Goal: Task Accomplishment & Management: Manage account settings

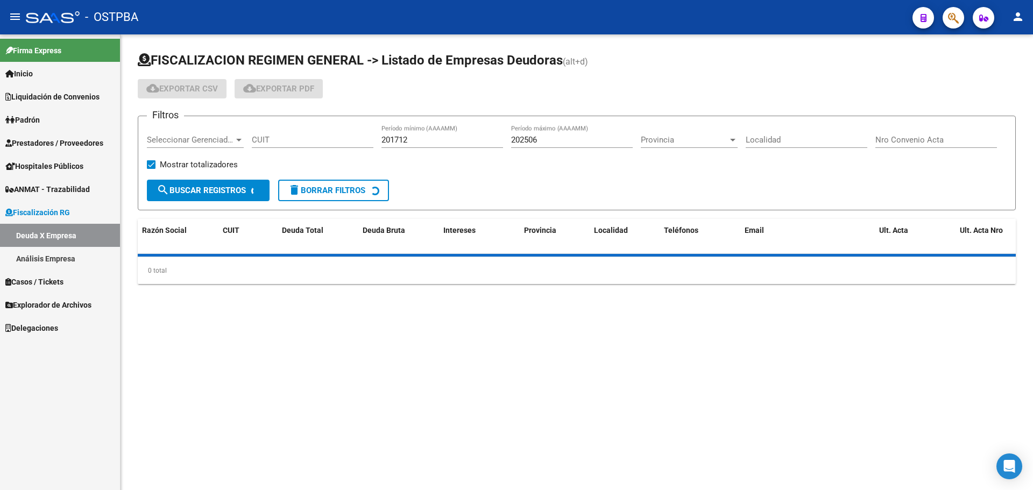
click at [79, 142] on span "Prestadores / Proveedores" at bounding box center [54, 143] width 98 height 12
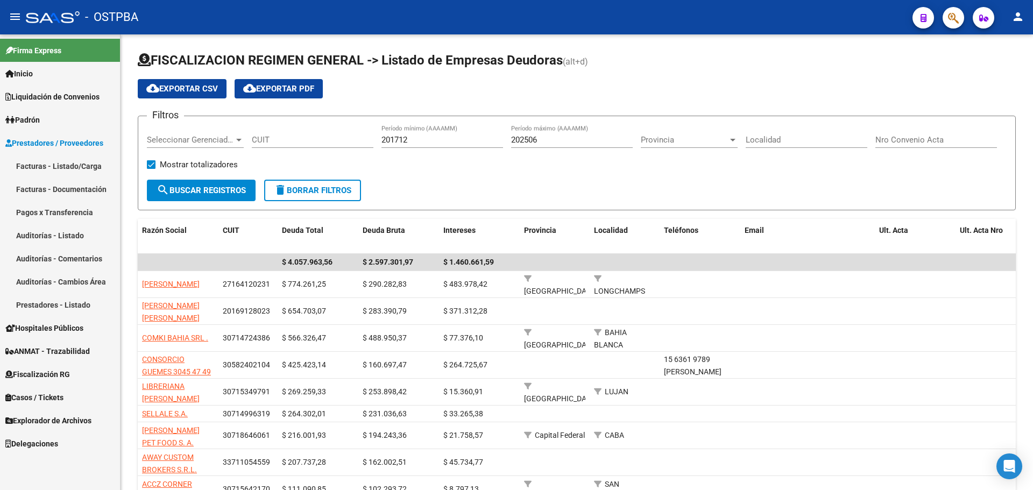
click at [68, 164] on link "Facturas - Listado/Carga" at bounding box center [60, 165] width 120 height 23
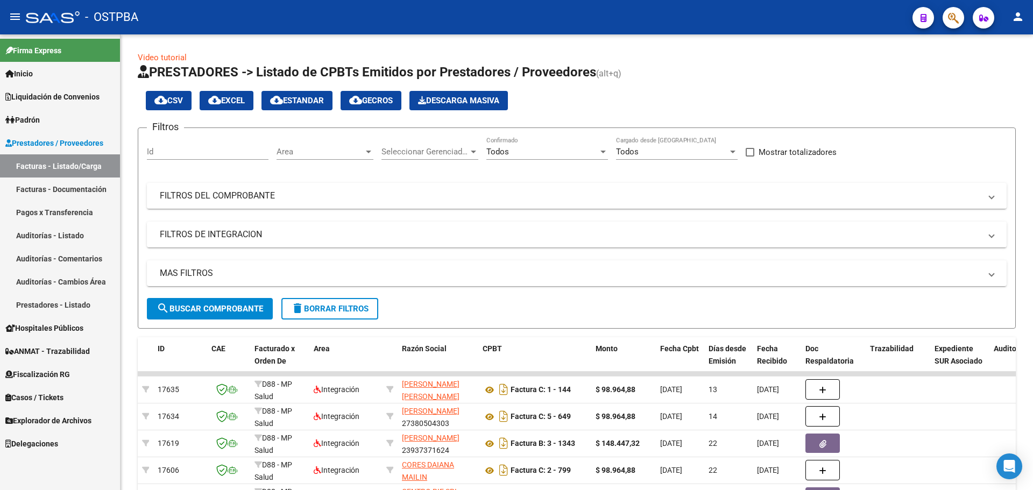
click at [65, 226] on link "Auditorías - Listado" at bounding box center [60, 235] width 120 height 23
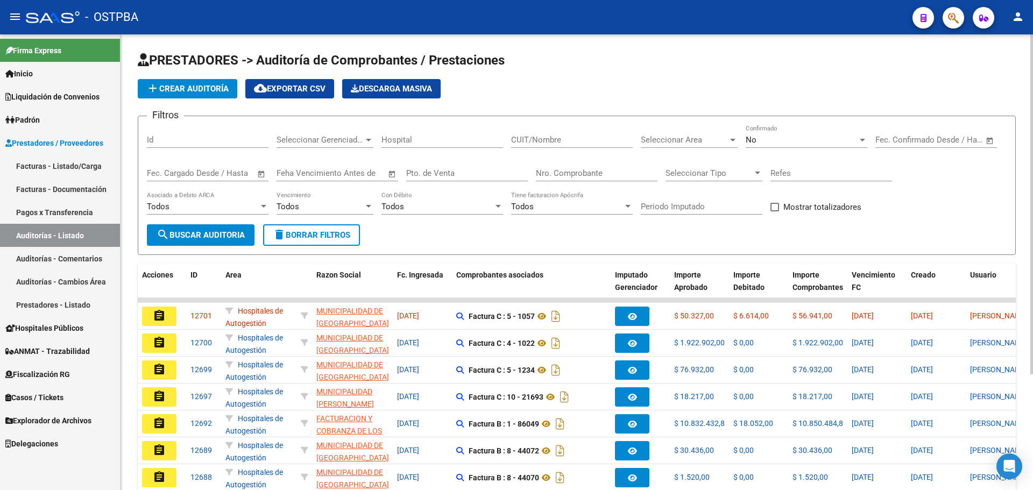
click at [781, 133] on div "No Confirmado" at bounding box center [806, 136] width 122 height 23
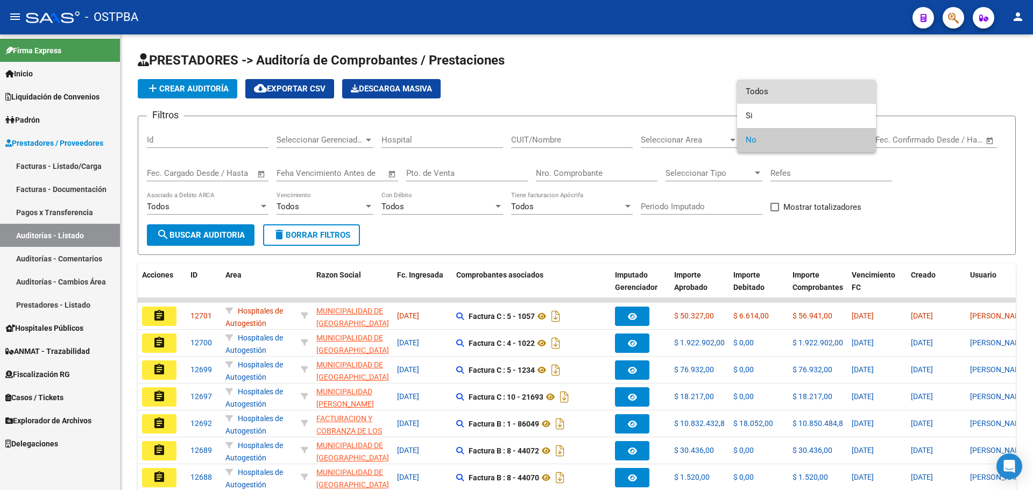
click at [770, 93] on span "Todos" at bounding box center [806, 92] width 122 height 24
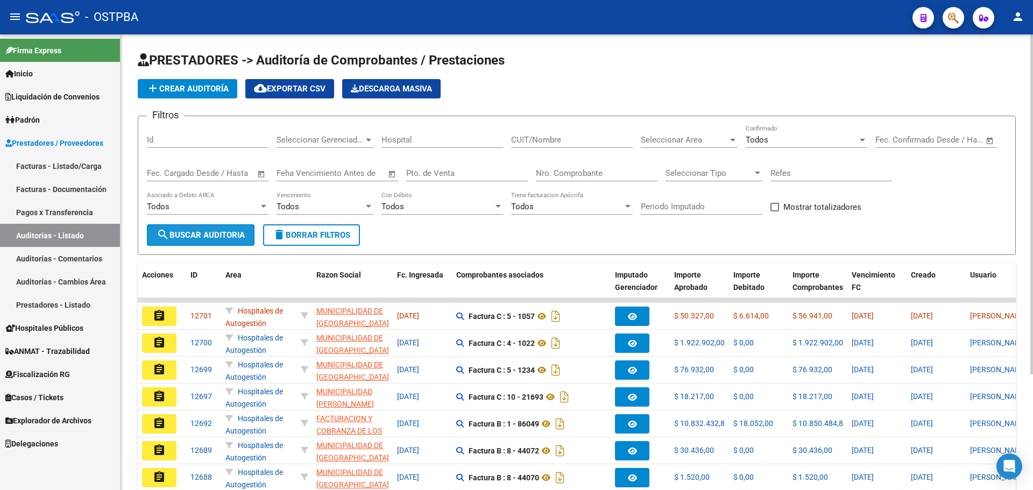
click at [205, 235] on span "search Buscar Auditoria" at bounding box center [201, 235] width 88 height 10
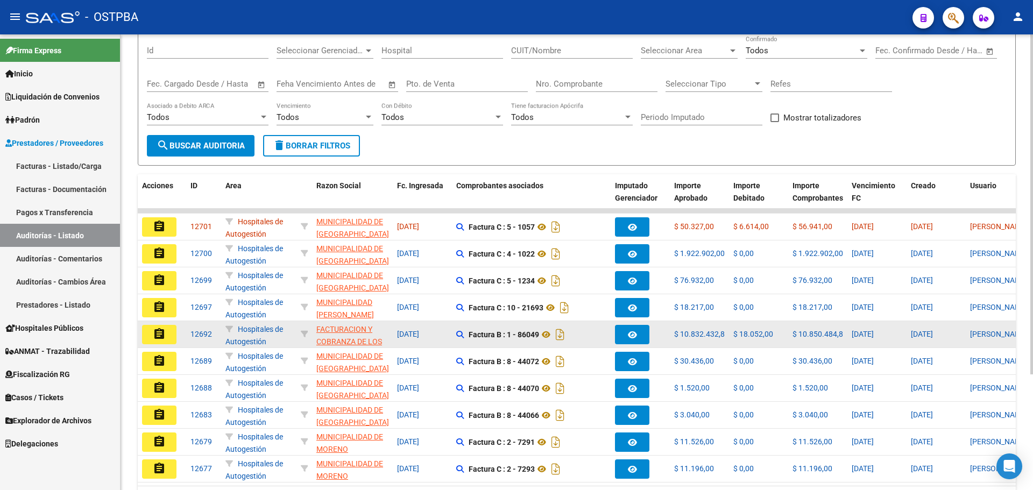
scroll to position [108, 0]
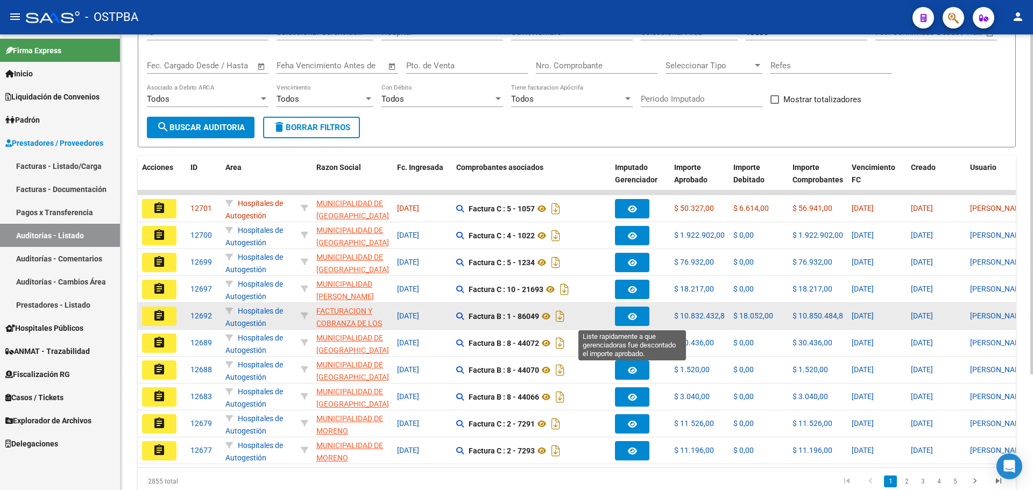
click at [625, 316] on button "button" at bounding box center [632, 316] width 34 height 19
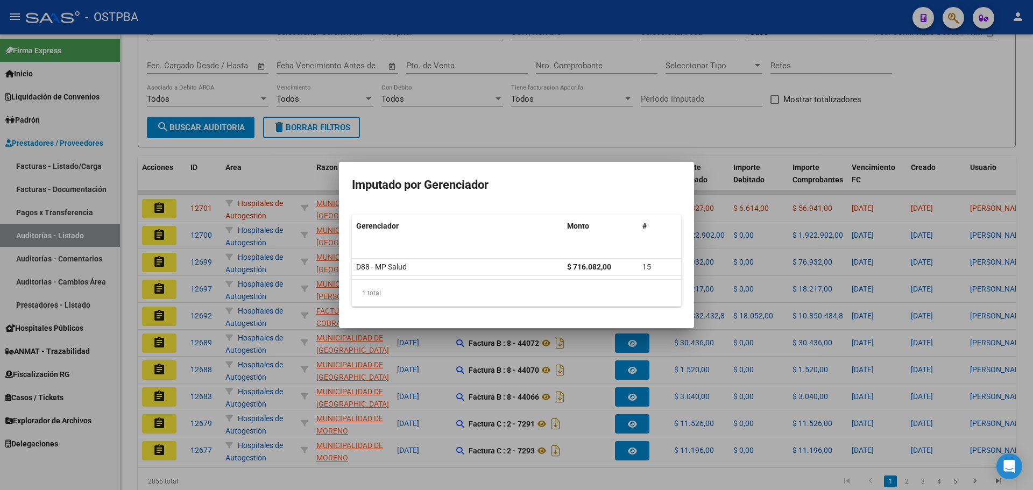
click at [680, 125] on div at bounding box center [516, 245] width 1033 height 490
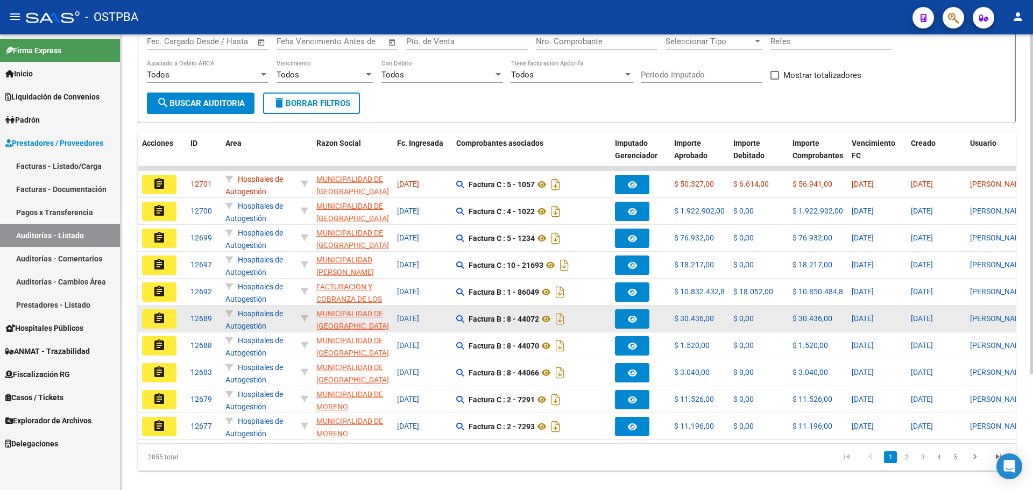
scroll to position [155, 0]
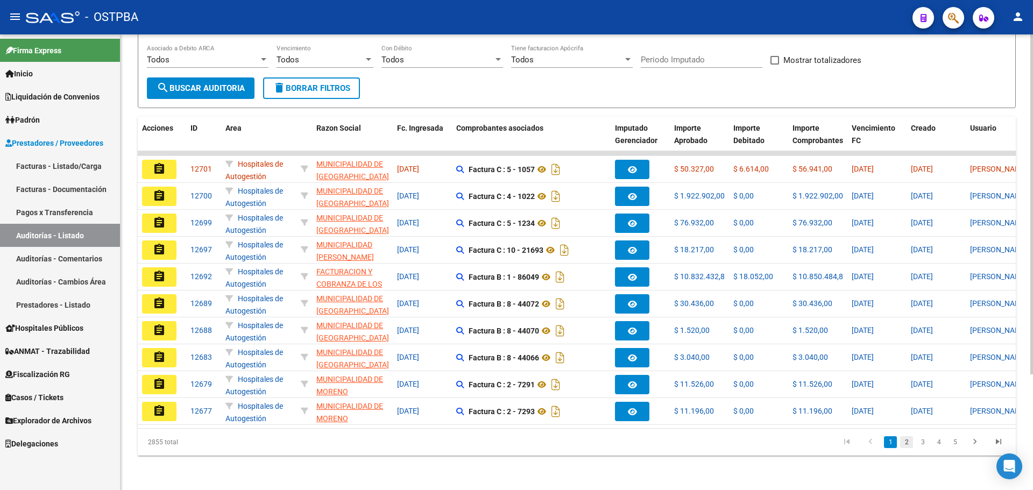
click at [903, 439] on link "2" at bounding box center [906, 442] width 13 height 12
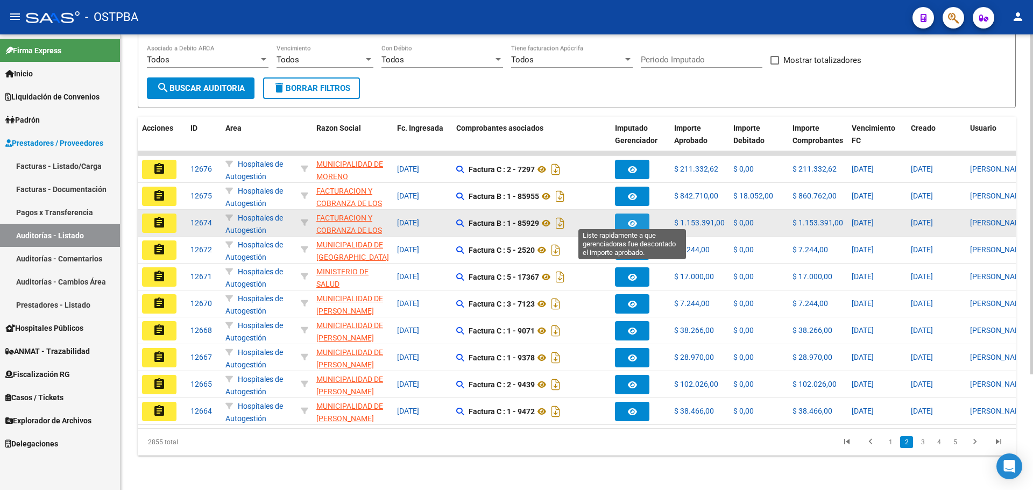
click at [641, 217] on button "button" at bounding box center [632, 223] width 34 height 19
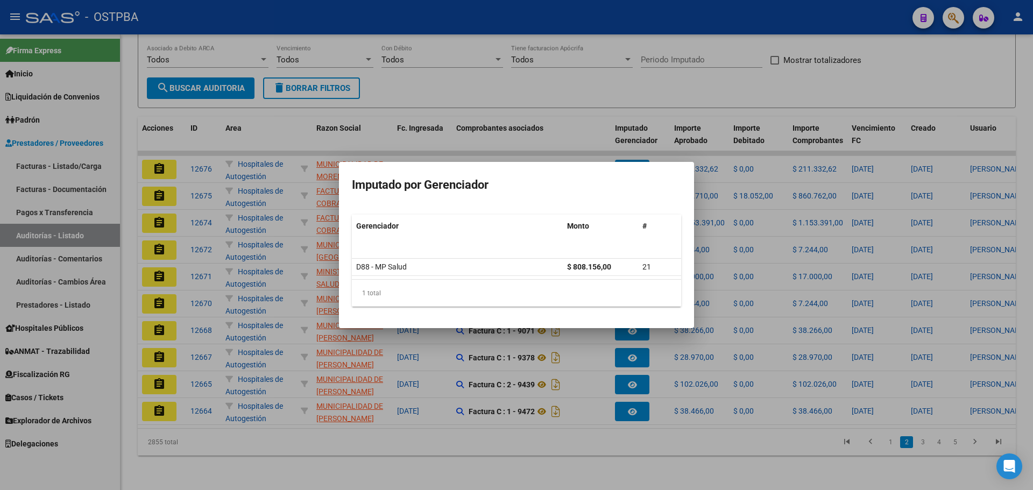
click at [762, 444] on div at bounding box center [516, 245] width 1033 height 490
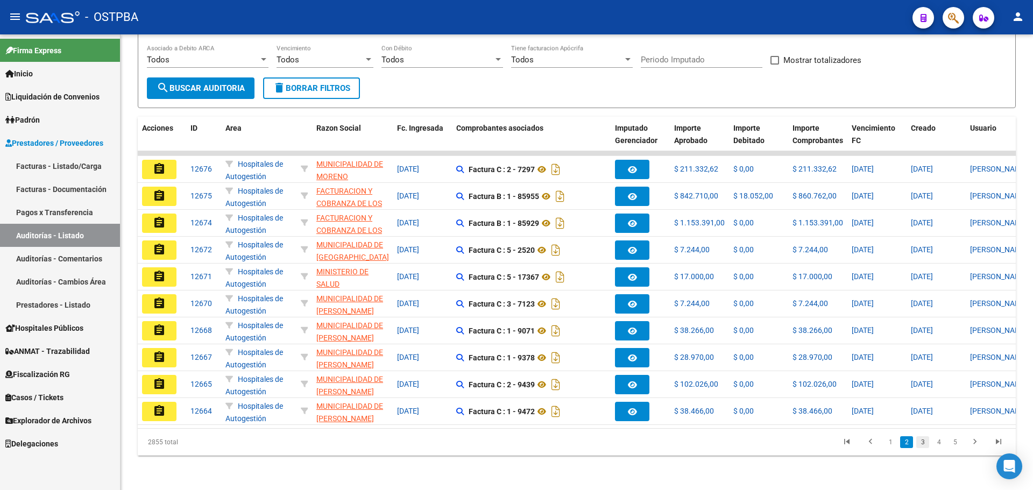
click at [925, 443] on link "3" at bounding box center [922, 442] width 13 height 12
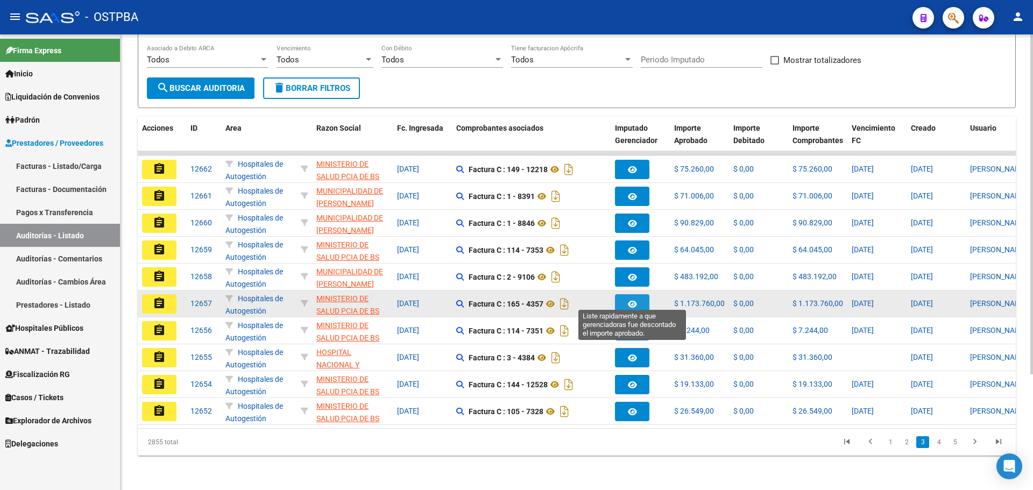
click at [625, 300] on button "button" at bounding box center [632, 303] width 34 height 19
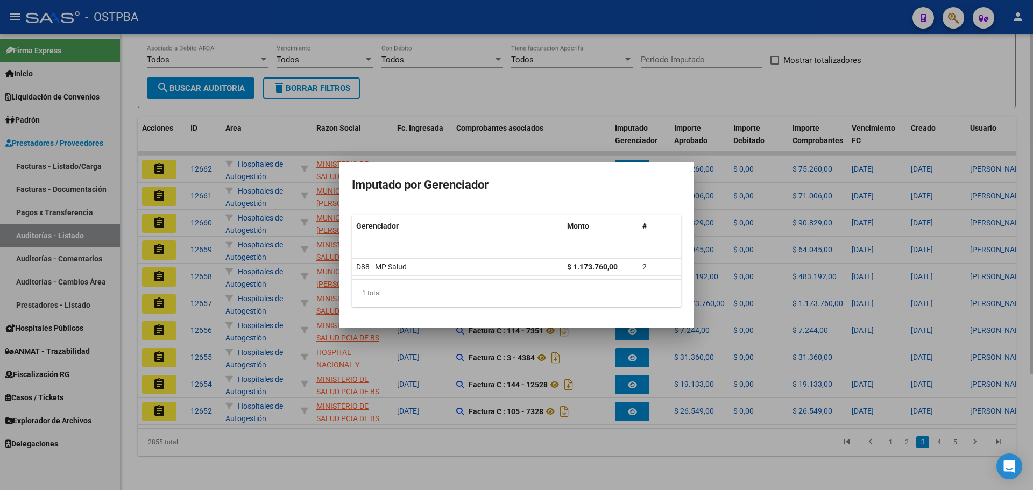
click at [708, 459] on div at bounding box center [516, 245] width 1033 height 490
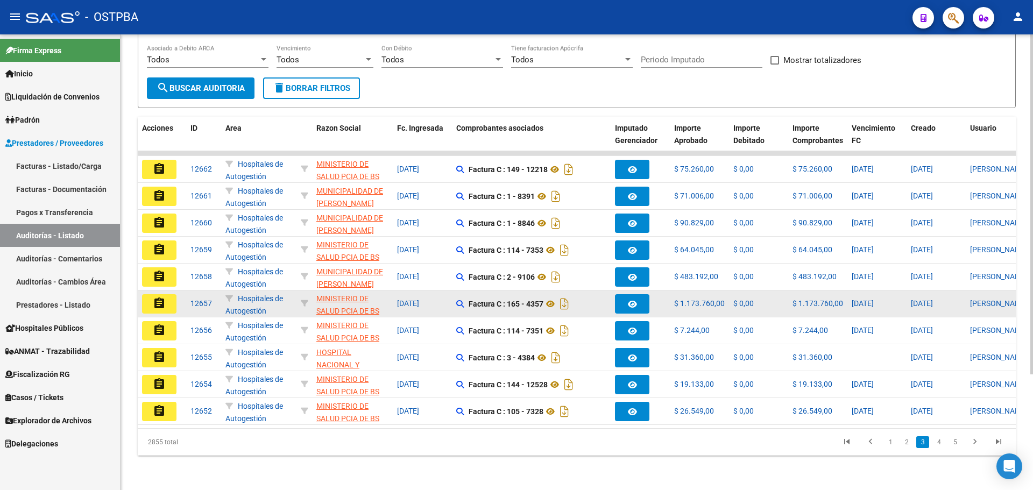
click at [159, 297] on mat-icon "assignment" at bounding box center [159, 303] width 13 height 13
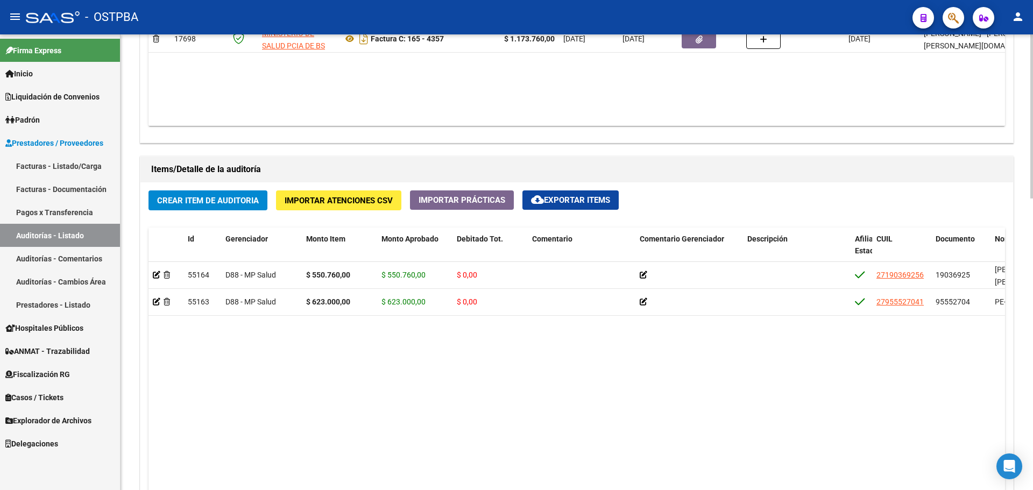
scroll to position [430, 0]
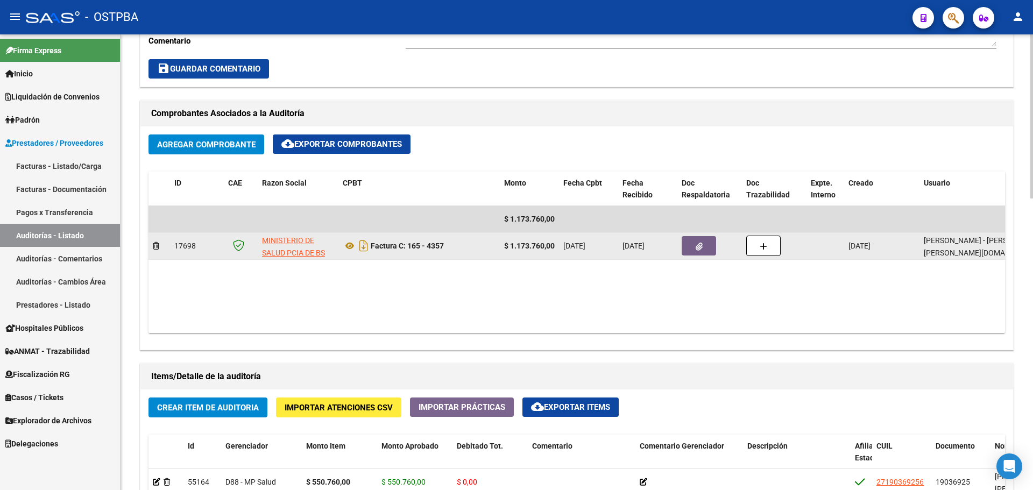
click at [715, 244] on button "button" at bounding box center [698, 245] width 34 height 19
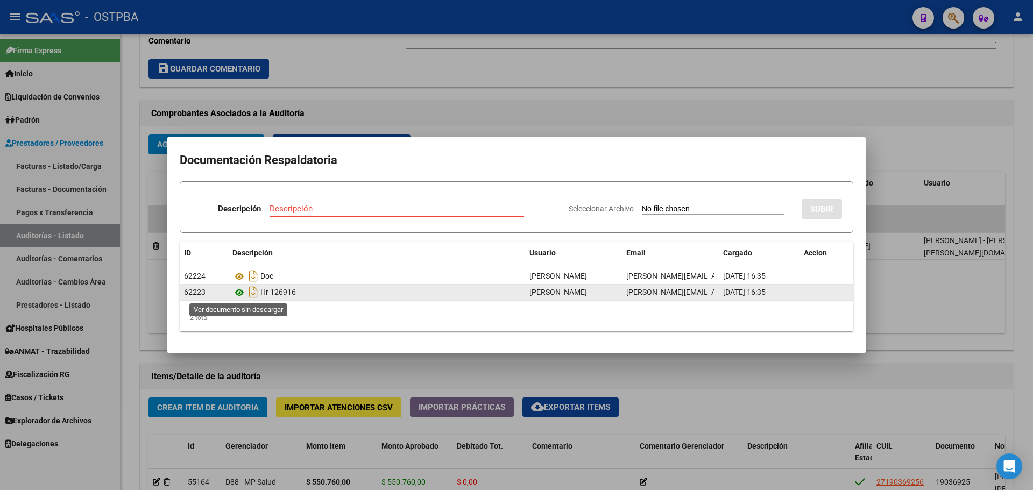
click at [240, 291] on icon at bounding box center [239, 292] width 14 height 13
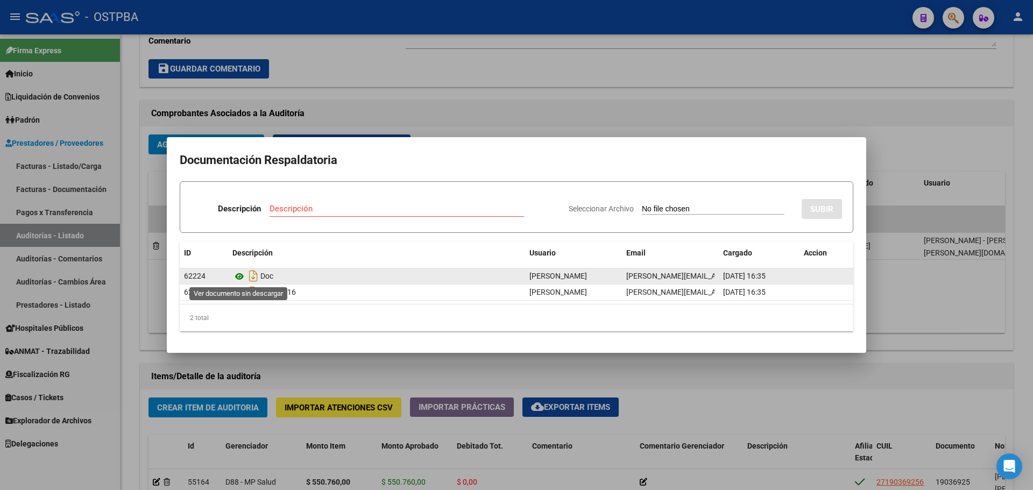
click at [236, 276] on icon at bounding box center [239, 276] width 14 height 13
